Goal: Subscribe to service/newsletter

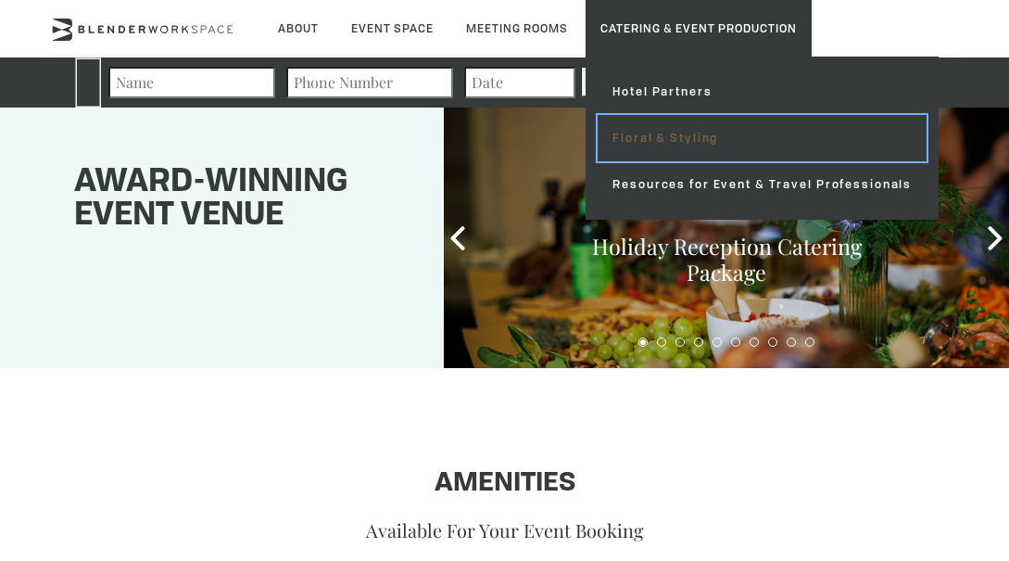
click at [653, 140] on link "Floral & Styling" at bounding box center [762, 138] width 329 height 46
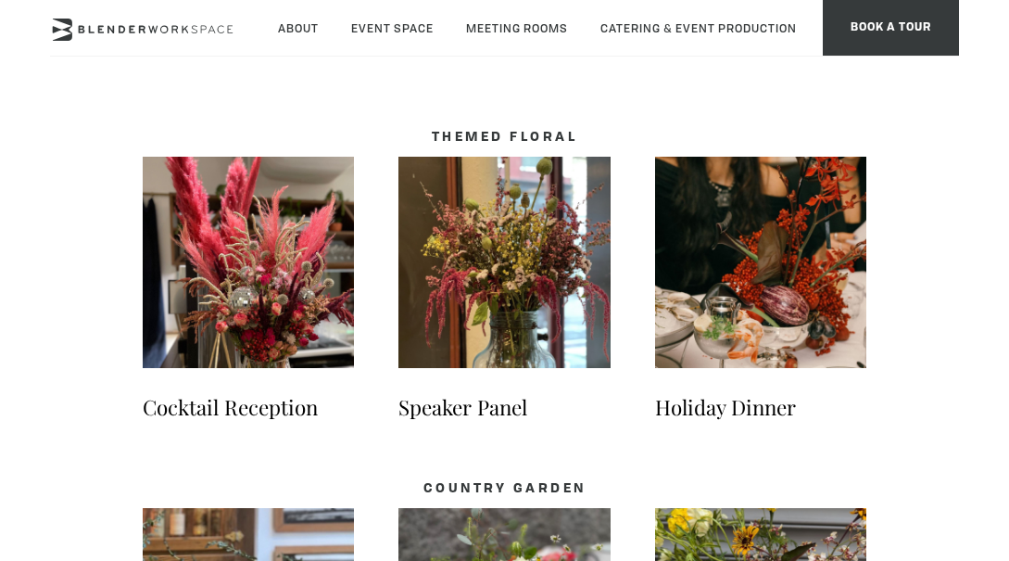
scroll to position [1771, 0]
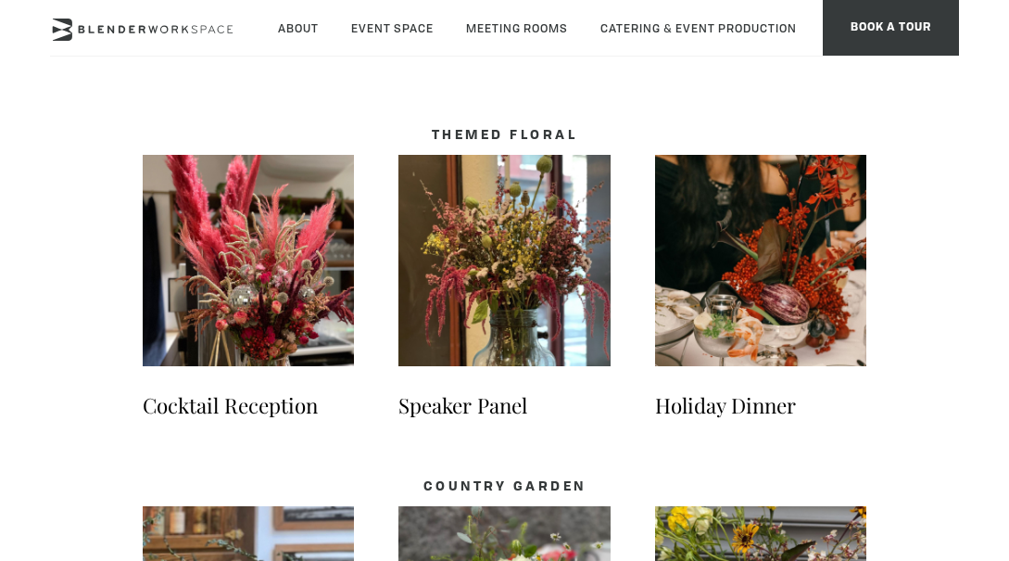
click at [532, 275] on img at bounding box center [504, 260] width 211 height 211
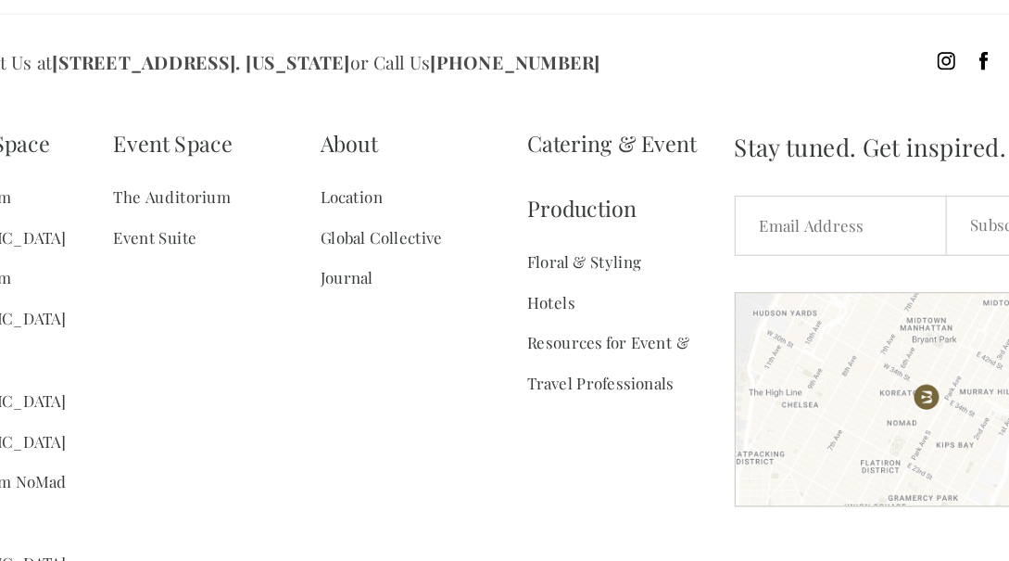
scroll to position [2938, 0]
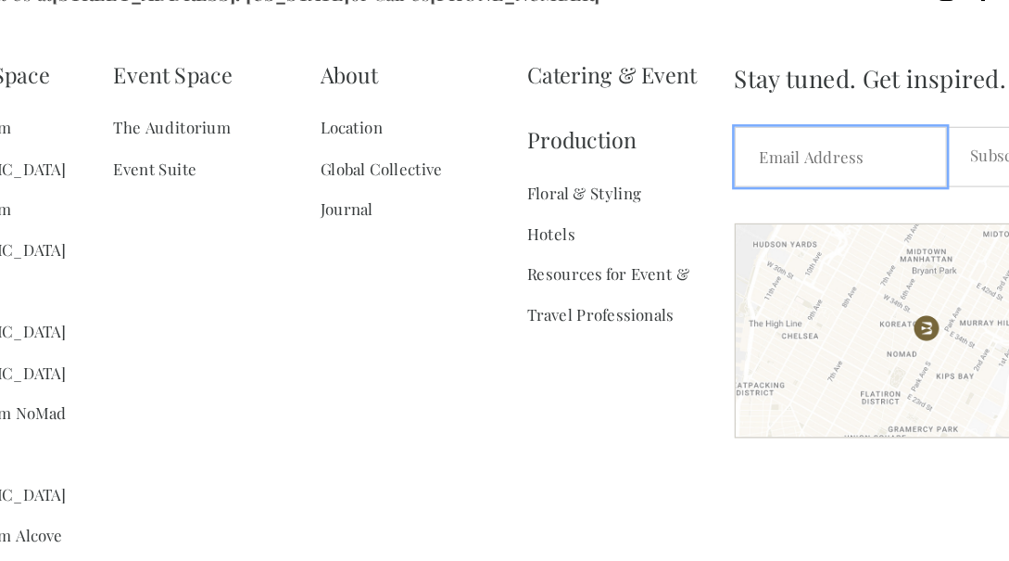
click at [810, 247] on input "Email *" at bounding box center [768, 250] width 163 height 46
type input "victoriadengel140@gmail.com"
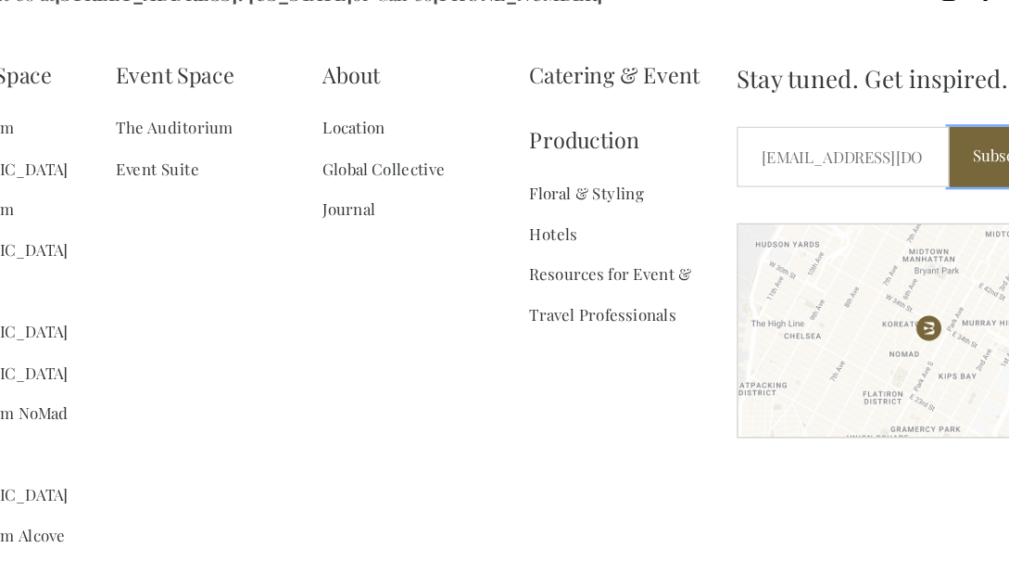
click at [878, 253] on input "Subscribe" at bounding box center [895, 250] width 93 height 46
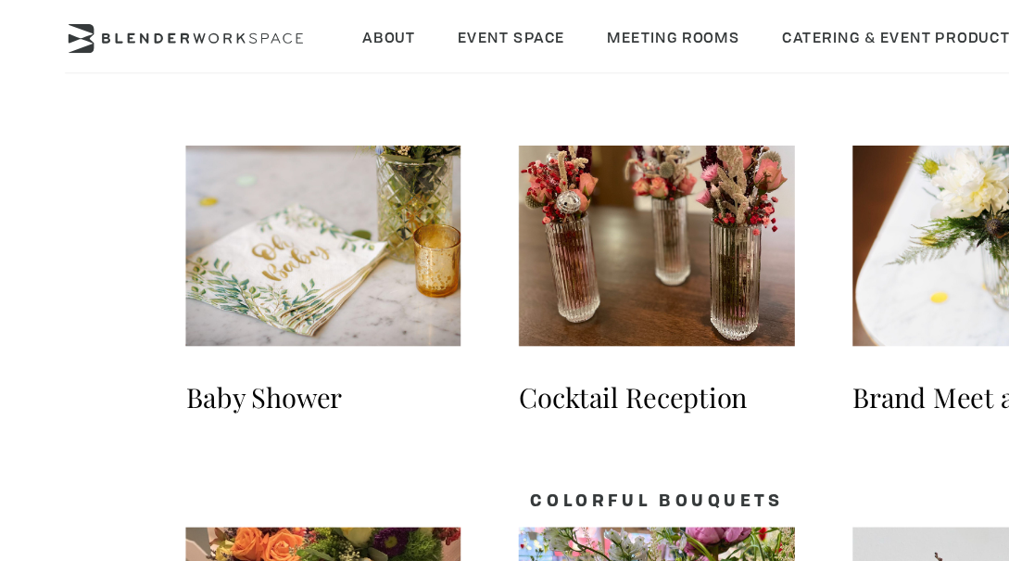
scroll to position [1012, 0]
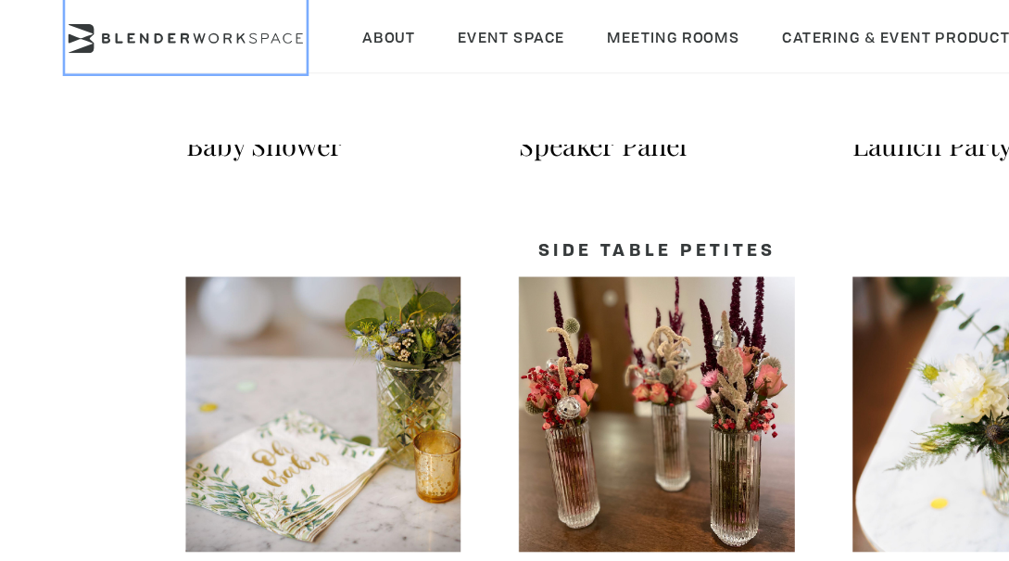
click at [152, 38] on icon at bounding box center [142, 30] width 185 height 22
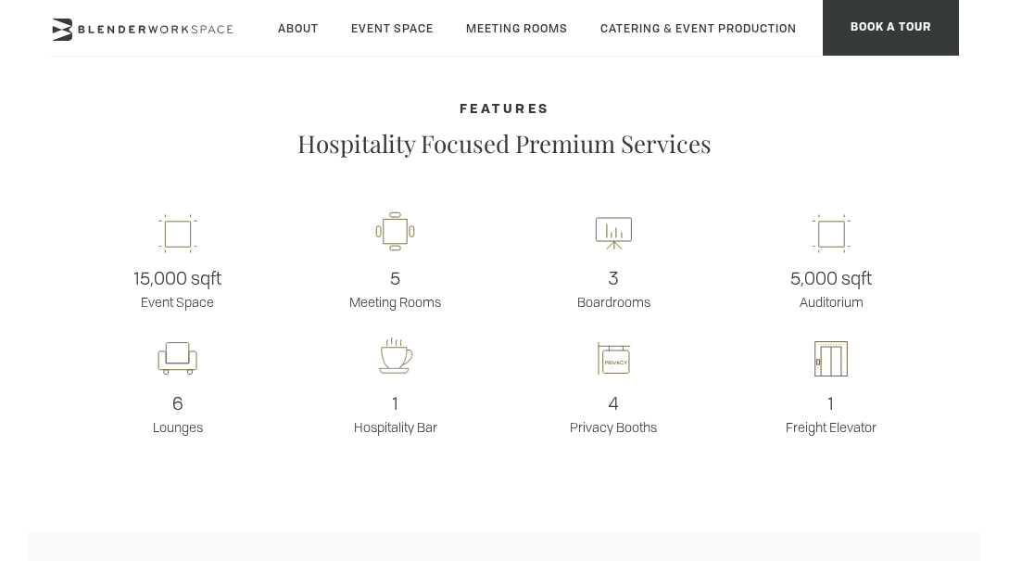
scroll to position [1182, 0]
